Goal: Task Accomplishment & Management: Complete application form

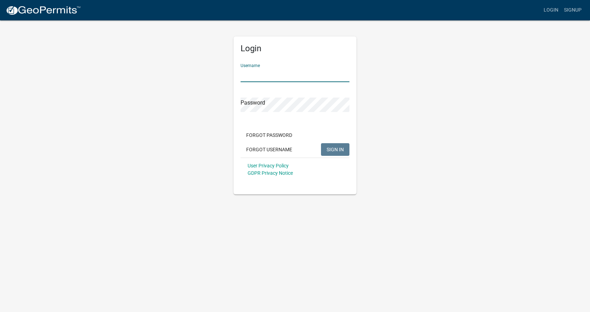
click at [283, 72] on input "Username" at bounding box center [294, 75] width 109 height 14
type input "[PERSON_NAME][EMAIL_ADDRESS][DOMAIN_NAME]"
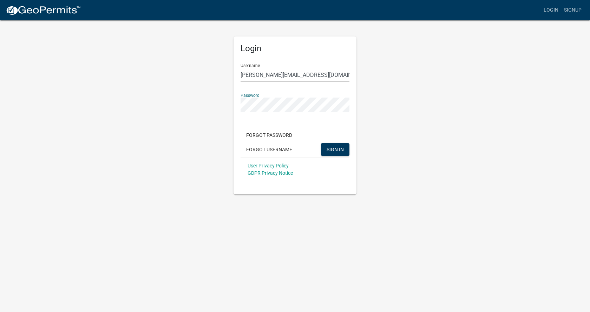
click at [321, 143] on button "SIGN IN" at bounding box center [335, 149] width 28 height 13
click at [328, 149] on span "SIGN IN" at bounding box center [334, 149] width 17 height 6
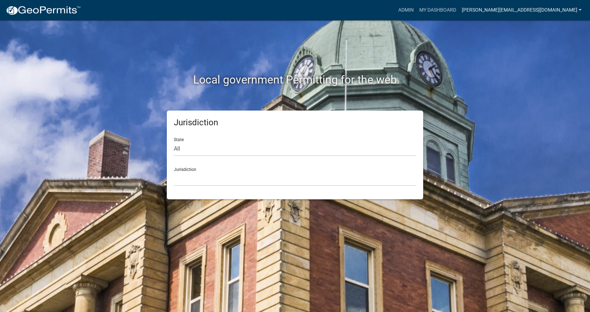
click at [518, 9] on link "[PERSON_NAME][EMAIL_ADDRESS][DOMAIN_NAME]" at bounding box center [521, 10] width 125 height 13
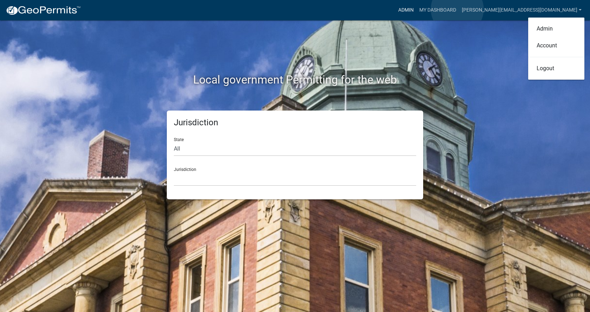
click at [416, 9] on link "Admin" at bounding box center [405, 10] width 21 height 13
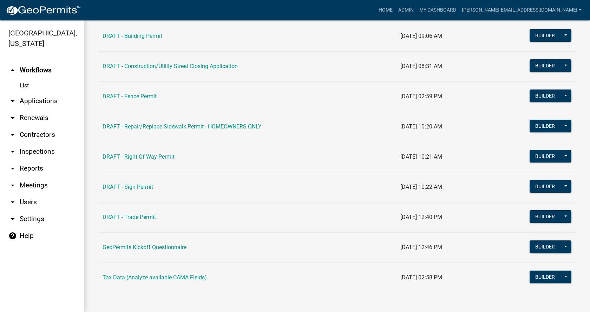
scroll to position [71, 0]
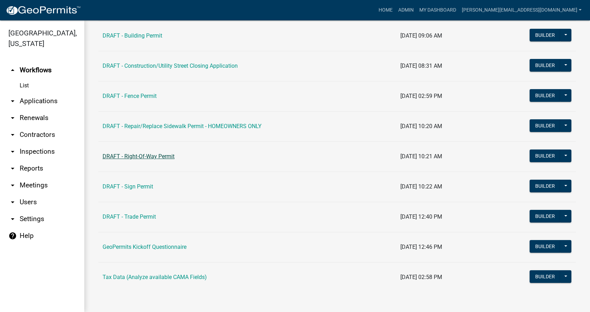
click at [161, 153] on link "DRAFT - Right-Of-Way Permit" at bounding box center [138, 156] width 72 height 7
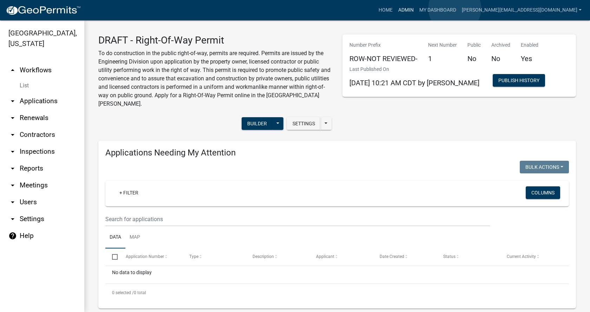
click at [416, 8] on link "Admin" at bounding box center [405, 10] width 21 height 13
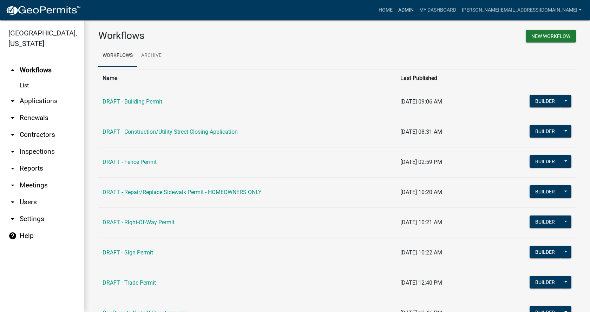
scroll to position [0, 0]
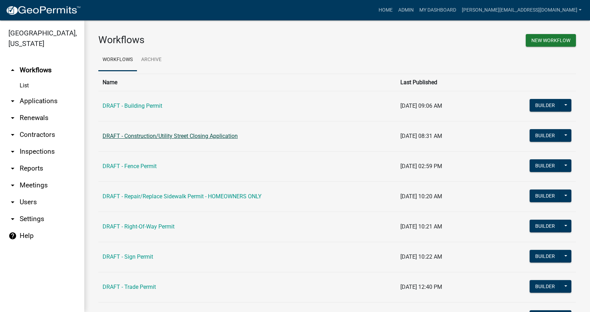
click at [131, 136] on link "DRAFT - Construction/Utility Street Closing Application" at bounding box center [169, 136] width 135 height 7
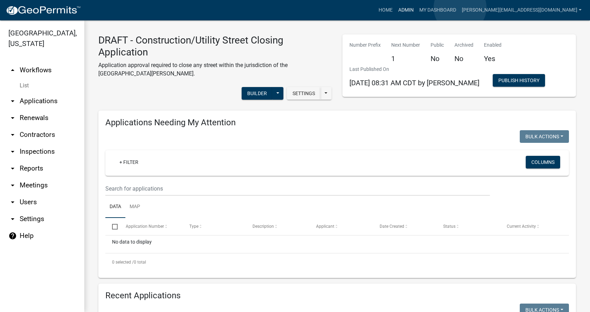
click at [416, 8] on link "Admin" at bounding box center [405, 10] width 21 height 13
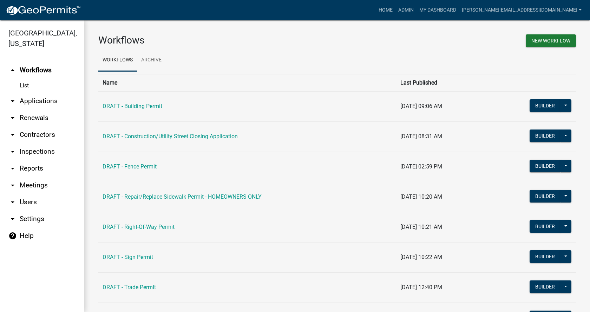
click at [38, 211] on link "arrow_drop_down Settings" at bounding box center [42, 219] width 84 height 17
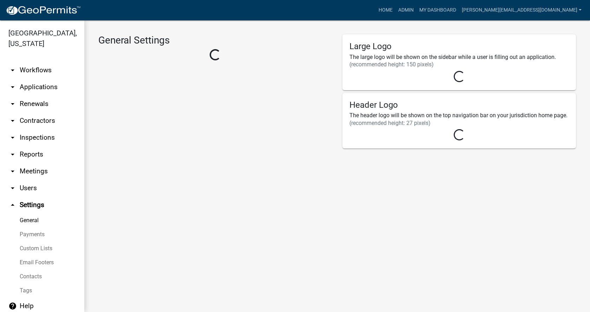
select select "5355c76e-d333-4ae7-ad4c-4a073e072dbd"
select select "IA"
select select "Central Standard Time"
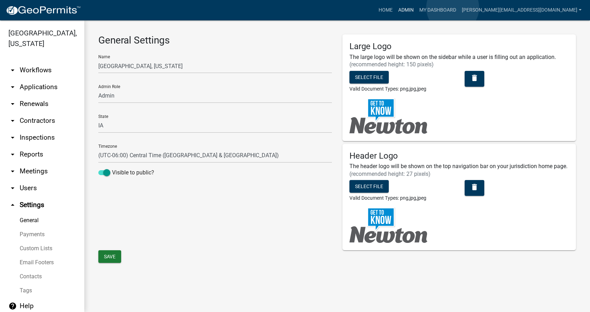
click at [416, 8] on link "Admin" at bounding box center [405, 10] width 21 height 13
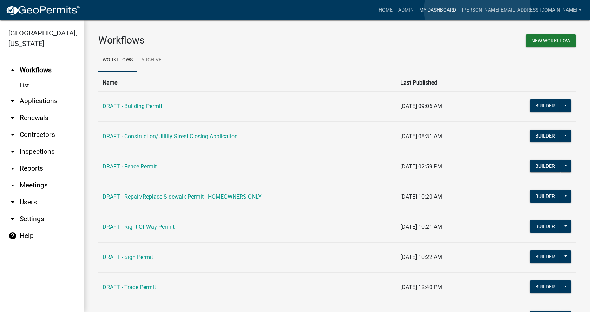
click at [459, 10] on link "My Dashboard" at bounding box center [437, 10] width 42 height 13
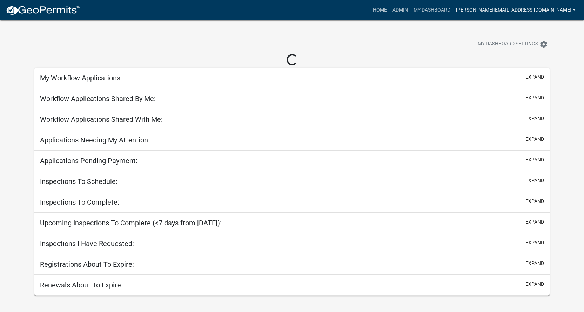
click at [509, 8] on link "[PERSON_NAME][EMAIL_ADDRESS][DOMAIN_NAME]" at bounding box center [515, 10] width 125 height 13
click at [444, 45] on div "My Dashboard Settings settings" at bounding box center [445, 44] width 219 height 15
click at [528, 7] on link "[PERSON_NAME][EMAIL_ADDRESS][DOMAIN_NAME]" at bounding box center [515, 10] width 125 height 13
click at [528, 27] on link "Admin" at bounding box center [551, 28] width 56 height 17
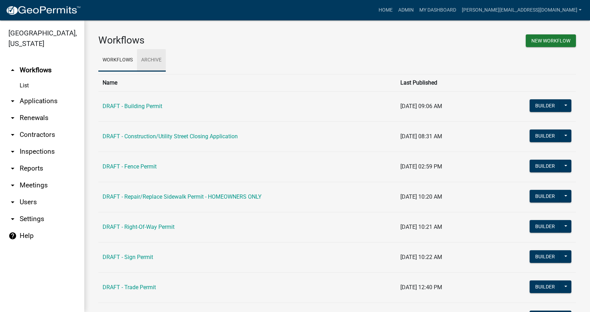
click at [161, 63] on link "Archive" at bounding box center [151, 60] width 29 height 22
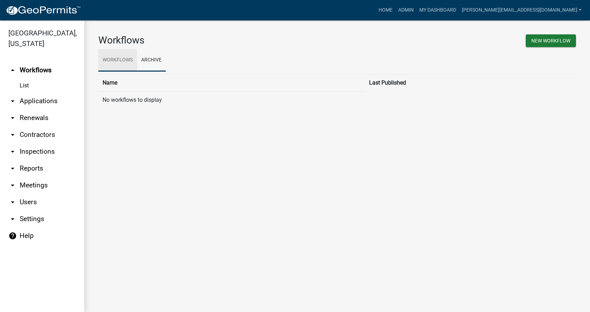
click at [108, 59] on link "Workflows" at bounding box center [117, 60] width 39 height 22
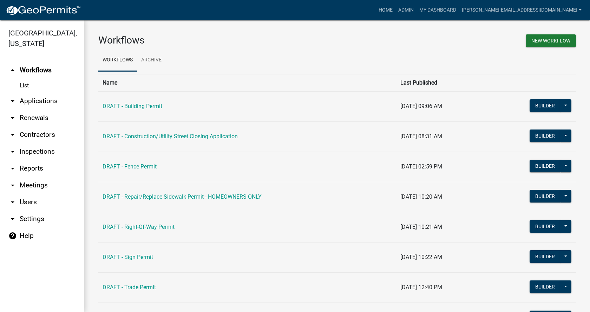
click at [62, 8] on img at bounding box center [43, 10] width 75 height 11
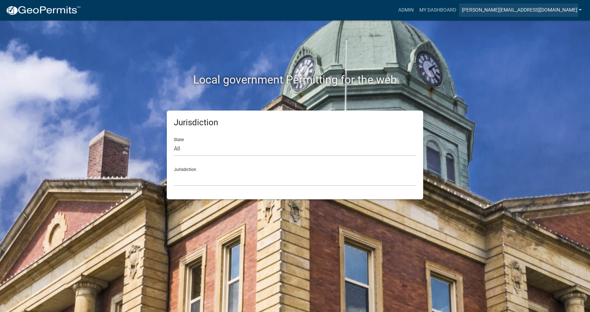
click at [530, 9] on link "[PERSON_NAME][EMAIL_ADDRESS][DOMAIN_NAME]" at bounding box center [521, 10] width 125 height 13
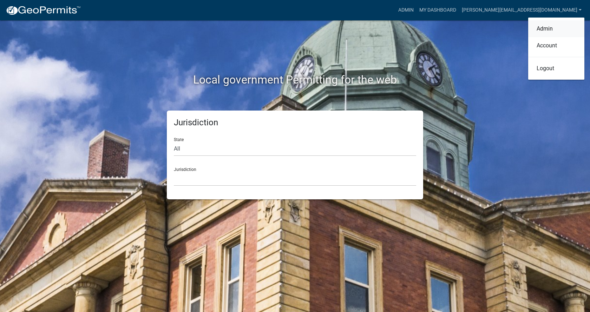
click at [543, 27] on link "Admin" at bounding box center [556, 28] width 56 height 17
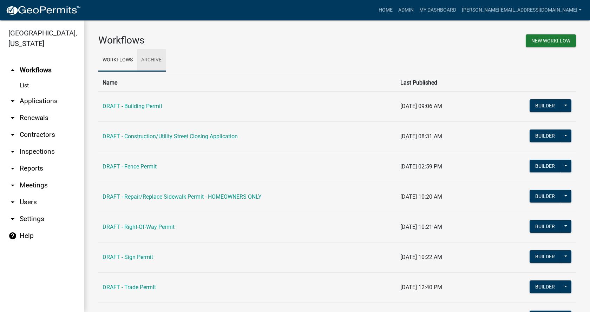
click at [157, 61] on link "Archive" at bounding box center [151, 60] width 29 height 22
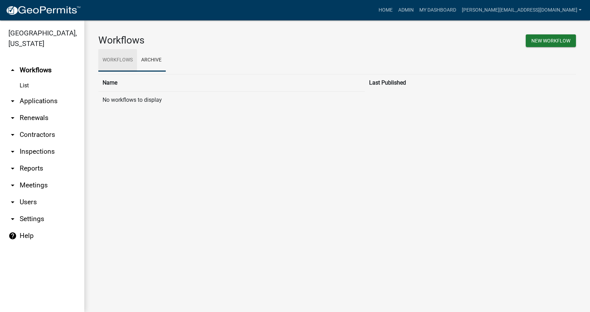
click at [127, 59] on link "Workflows" at bounding box center [117, 60] width 39 height 22
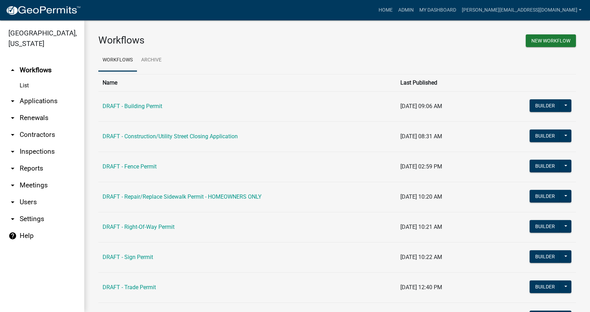
click at [31, 227] on link "help Help" at bounding box center [42, 235] width 84 height 17
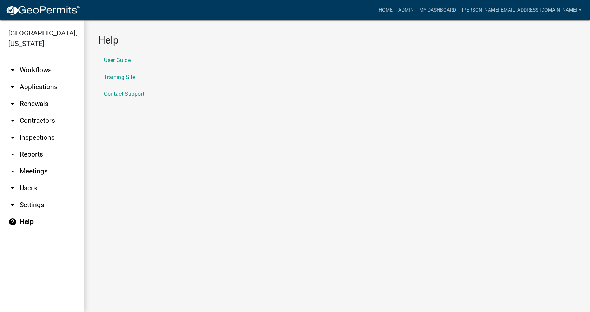
click at [48, 62] on link "arrow_drop_down Workflows" at bounding box center [42, 70] width 84 height 17
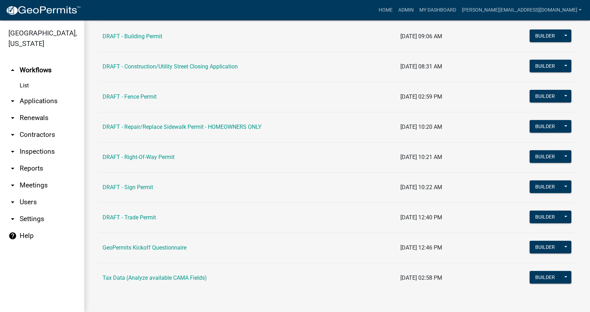
scroll to position [70, 0]
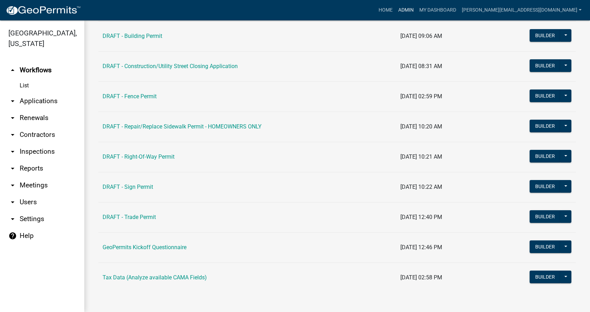
click at [416, 8] on link "Admin" at bounding box center [405, 10] width 21 height 13
click at [416, 9] on link "Admin" at bounding box center [405, 10] width 21 height 13
click at [529, 155] on button "Builder" at bounding box center [544, 156] width 31 height 13
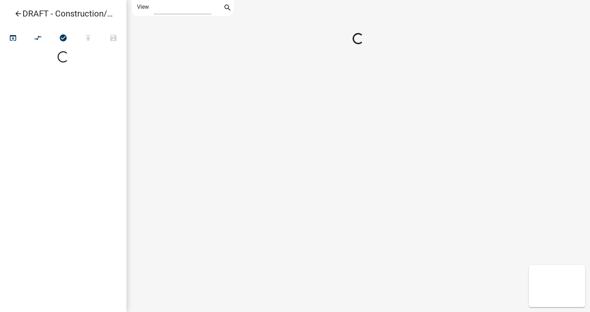
select select "1"
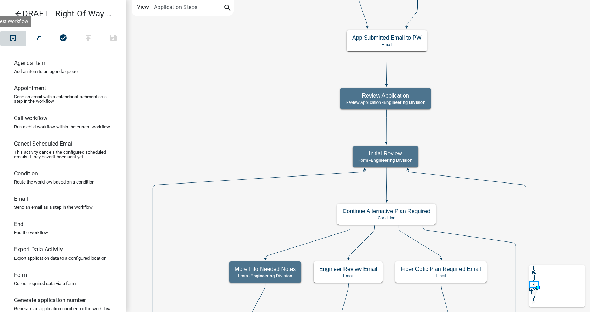
click at [11, 37] on icon "open_in_browser" at bounding box center [13, 39] width 8 height 10
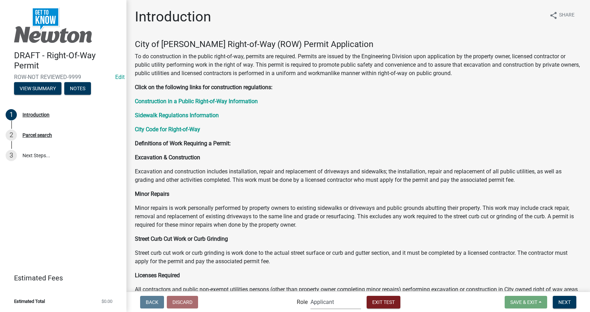
click at [338, 303] on select "Applicant PWD Director Admin Engineering Division" at bounding box center [335, 302] width 51 height 14
click at [330, 305] on select "Applicant PWD Director Admin Engineering Division" at bounding box center [335, 302] width 51 height 14
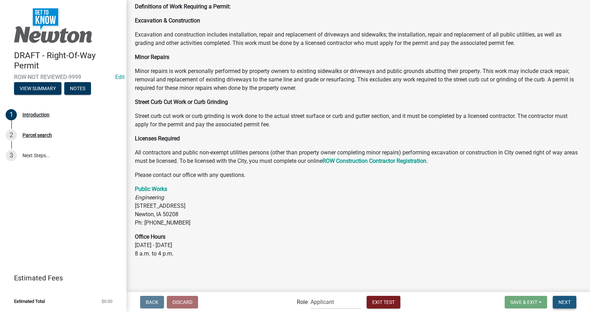
click at [555, 303] on button "Next" at bounding box center [564, 302] width 24 height 13
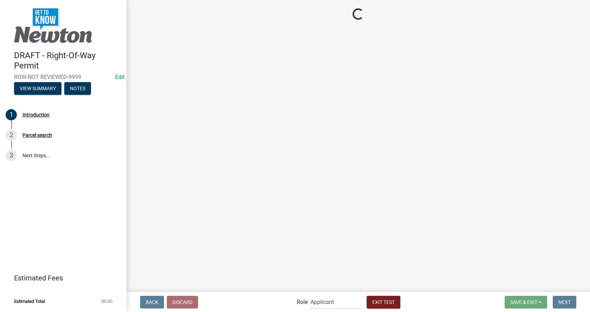
scroll to position [0, 0]
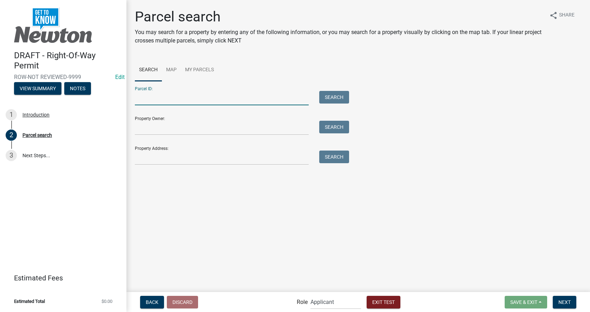
click at [224, 93] on input "Parcel ID:" at bounding box center [222, 98] width 174 height 14
click at [238, 203] on main "Parcel search You may search for a property by entering any of the following in…" at bounding box center [357, 145] width 463 height 291
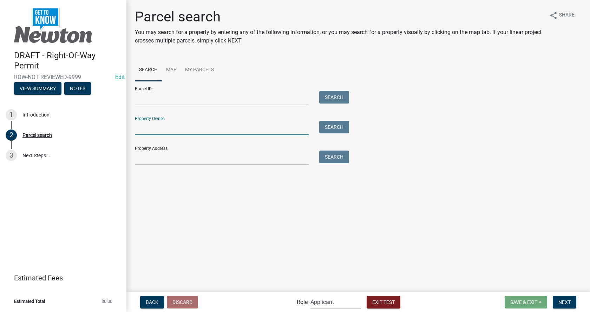
click at [158, 128] on input "Property Owner:" at bounding box center [222, 128] width 174 height 14
type input "[PERSON_NAME]"
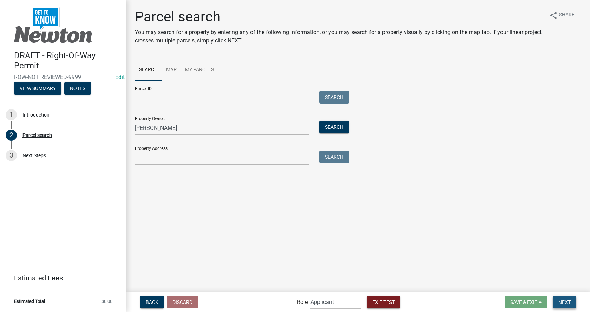
click at [558, 300] on button "Next" at bounding box center [564, 302] width 24 height 13
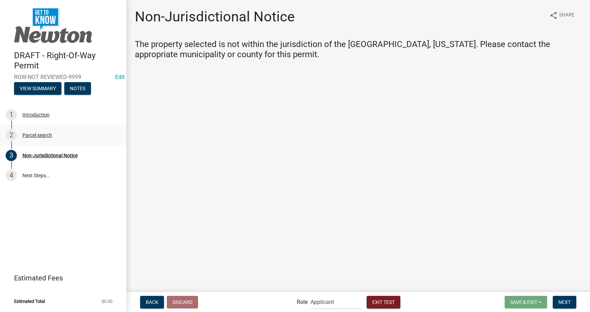
click at [27, 134] on div "Parcel search" at bounding box center [36, 135] width 29 height 5
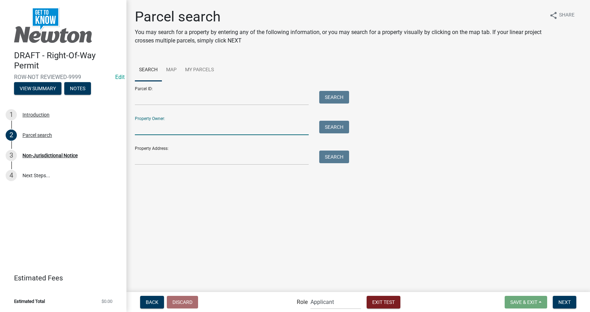
click at [161, 125] on input "Property Owner:" at bounding box center [222, 128] width 174 height 14
type input "[PERSON_NAME]"
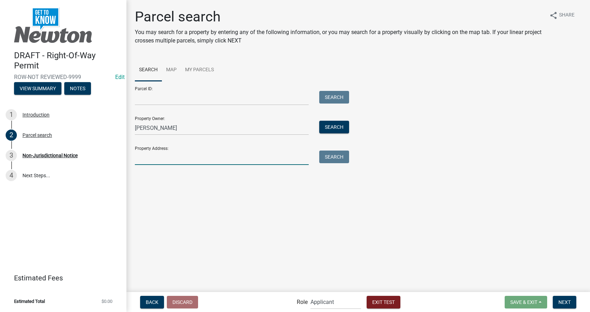
click at [141, 157] on input "Property Address:" at bounding box center [222, 158] width 174 height 14
type input "[STREET_ADDRESS]"
click at [337, 157] on button "Search" at bounding box center [334, 157] width 30 height 13
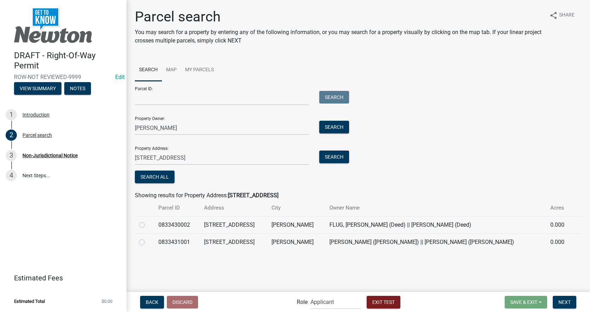
click at [147, 238] on label at bounding box center [147, 238] width 0 height 0
click at [147, 243] on input "radio" at bounding box center [149, 240] width 5 height 5
radio input "true"
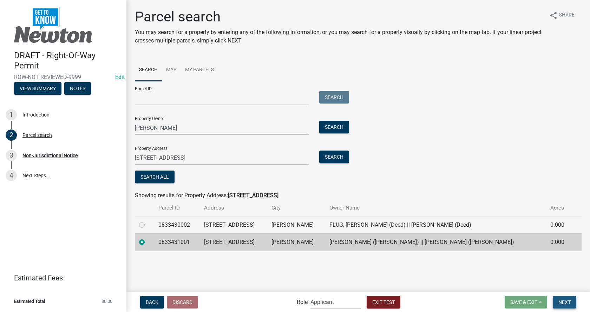
click at [563, 303] on span "Next" at bounding box center [564, 302] width 12 height 6
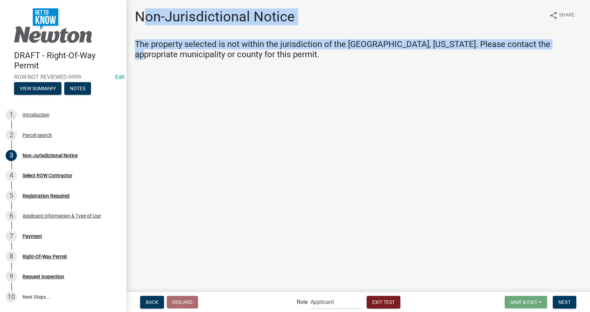
drag, startPoint x: 141, startPoint y: 16, endPoint x: 549, endPoint y: 49, distance: 409.2
click at [550, 49] on div "Non-Jurisdictional Notice share Share The property selected is not within the j…" at bounding box center [358, 39] width 457 height 63
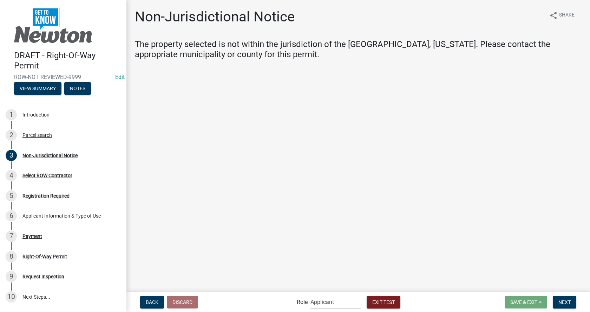
click at [384, 109] on main "Non-Jurisdictional Notice share Share The property selected is not within the j…" at bounding box center [357, 145] width 463 height 291
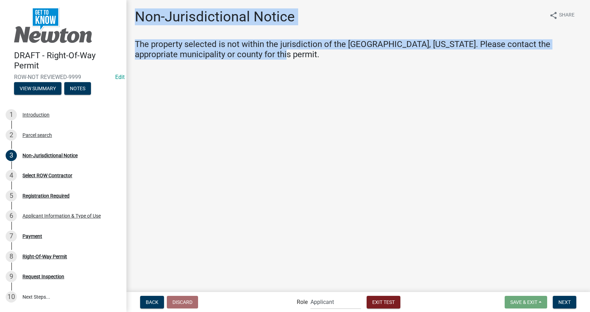
drag, startPoint x: 136, startPoint y: 13, endPoint x: 589, endPoint y: 81, distance: 458.6
click at [589, 81] on main "Non-Jurisdictional Notice share Share The property selected is not within the j…" at bounding box center [357, 145] width 463 height 291
copy div "Non-Jurisdictional Notice share Share The property selected is not within the j…"
click at [155, 304] on span "Back" at bounding box center [152, 302] width 13 height 6
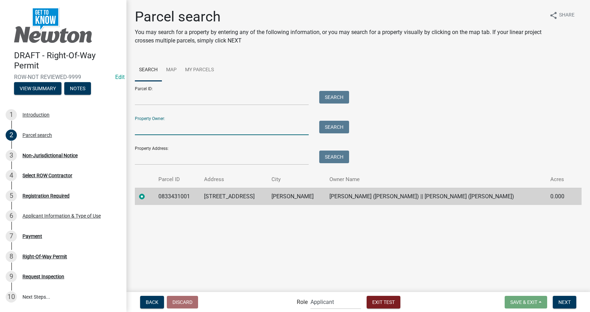
click at [161, 125] on input "Property Owner:" at bounding box center [222, 128] width 174 height 14
type input "[PERSON_NAME]"
click at [160, 127] on input "[PERSON_NAME]" at bounding box center [222, 128] width 174 height 14
type input "[PERSON_NAME]"
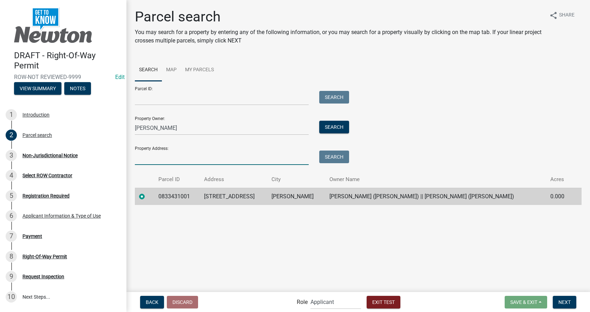
click at [152, 155] on input "Property Address:" at bounding box center [222, 158] width 174 height 14
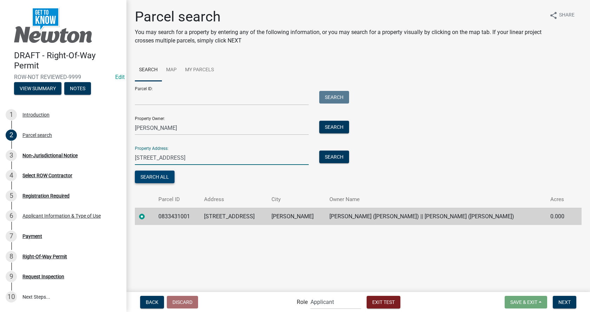
type input "[STREET_ADDRESS]"
click at [165, 178] on button "Search All" at bounding box center [155, 177] width 40 height 13
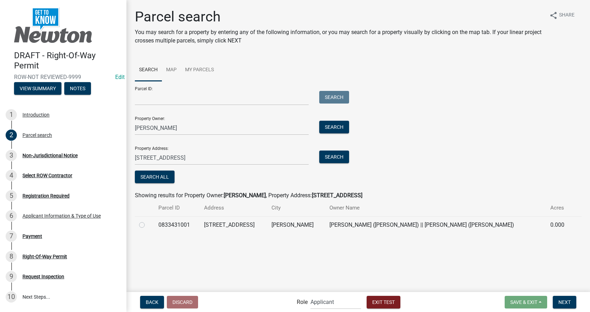
click at [147, 221] on label at bounding box center [147, 221] width 0 height 0
click at [147, 225] on input "radio" at bounding box center [149, 223] width 5 height 5
radio input "true"
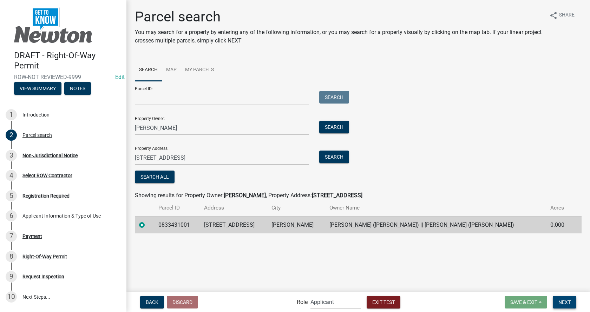
click at [561, 300] on span "Next" at bounding box center [564, 302] width 12 height 6
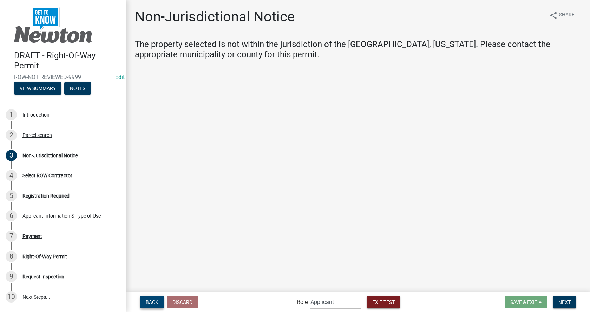
click at [143, 303] on button "Back" at bounding box center [152, 302] width 24 height 13
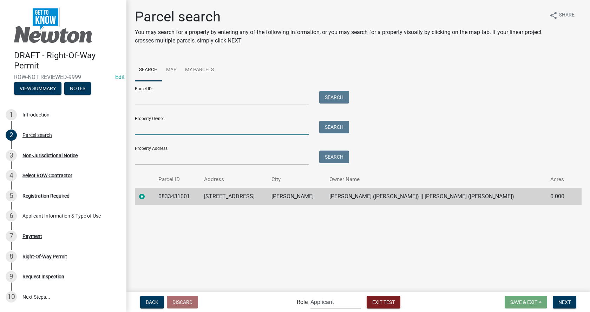
click at [157, 122] on input "Property Owner:" at bounding box center [222, 128] width 174 height 14
type input "[PERSON_NAME]"
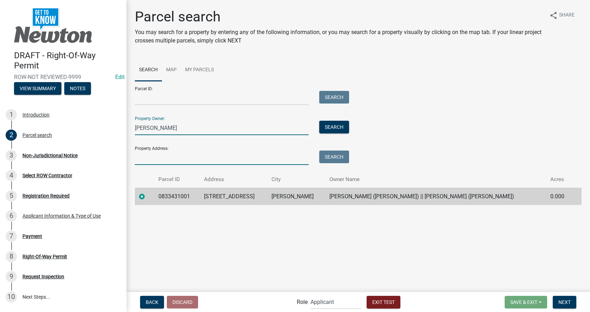
click at [166, 158] on input "Property Address:" at bounding box center [222, 158] width 174 height 14
type input "[STREET_ADDRESS]"
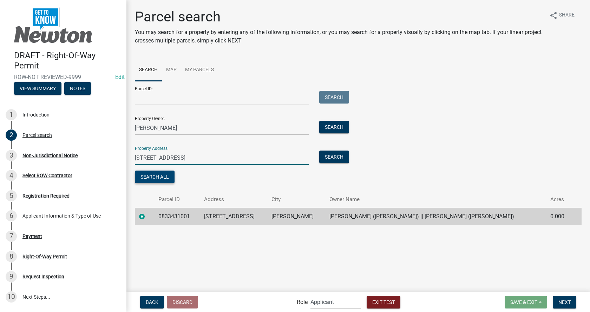
click at [156, 175] on button "Search All" at bounding box center [155, 177] width 40 height 13
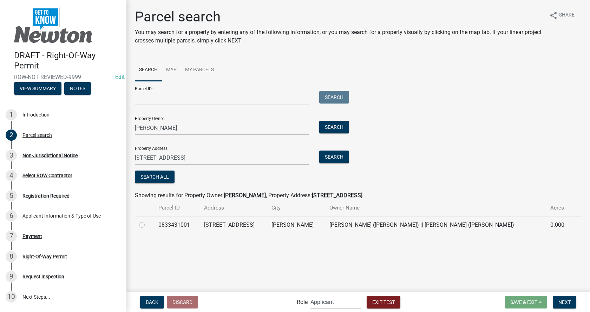
click at [147, 221] on label at bounding box center [147, 221] width 0 height 0
click at [147, 225] on input "radio" at bounding box center [149, 223] width 5 height 5
radio input "true"
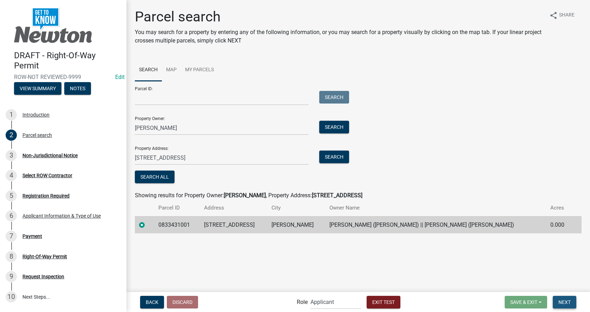
click at [561, 301] on span "Next" at bounding box center [564, 302] width 12 height 6
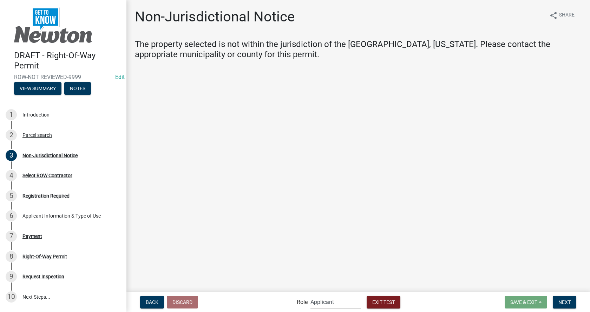
click at [274, 225] on main "Non-Jurisdictional Notice share Share The property selected is not within the j…" at bounding box center [357, 145] width 463 height 291
click at [148, 300] on span "Back" at bounding box center [152, 302] width 13 height 6
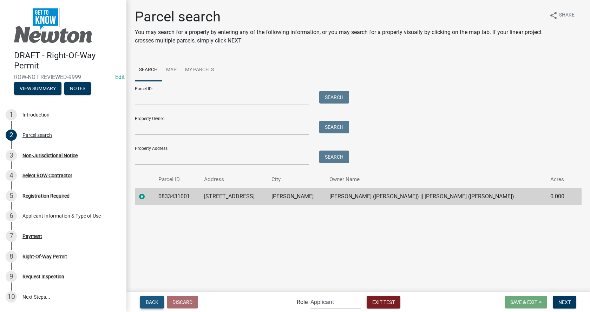
click at [148, 301] on span "Back" at bounding box center [152, 302] width 13 height 6
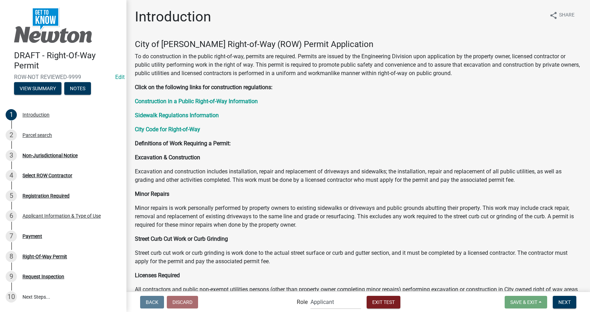
click at [384, 34] on div "Introduction share Share City of [PERSON_NAME] Right-of-Way (ROW) Permit Applic…" at bounding box center [358, 207] width 457 height 398
drag, startPoint x: 570, startPoint y: 0, endPoint x: 580, endPoint y: 13, distance: 16.3
click at [580, 13] on div "Introduction share Share City of [PERSON_NAME] Right-of-Way (ROW) Permit Applic…" at bounding box center [358, 207] width 457 height 398
